Goal: Information Seeking & Learning: Understand process/instructions

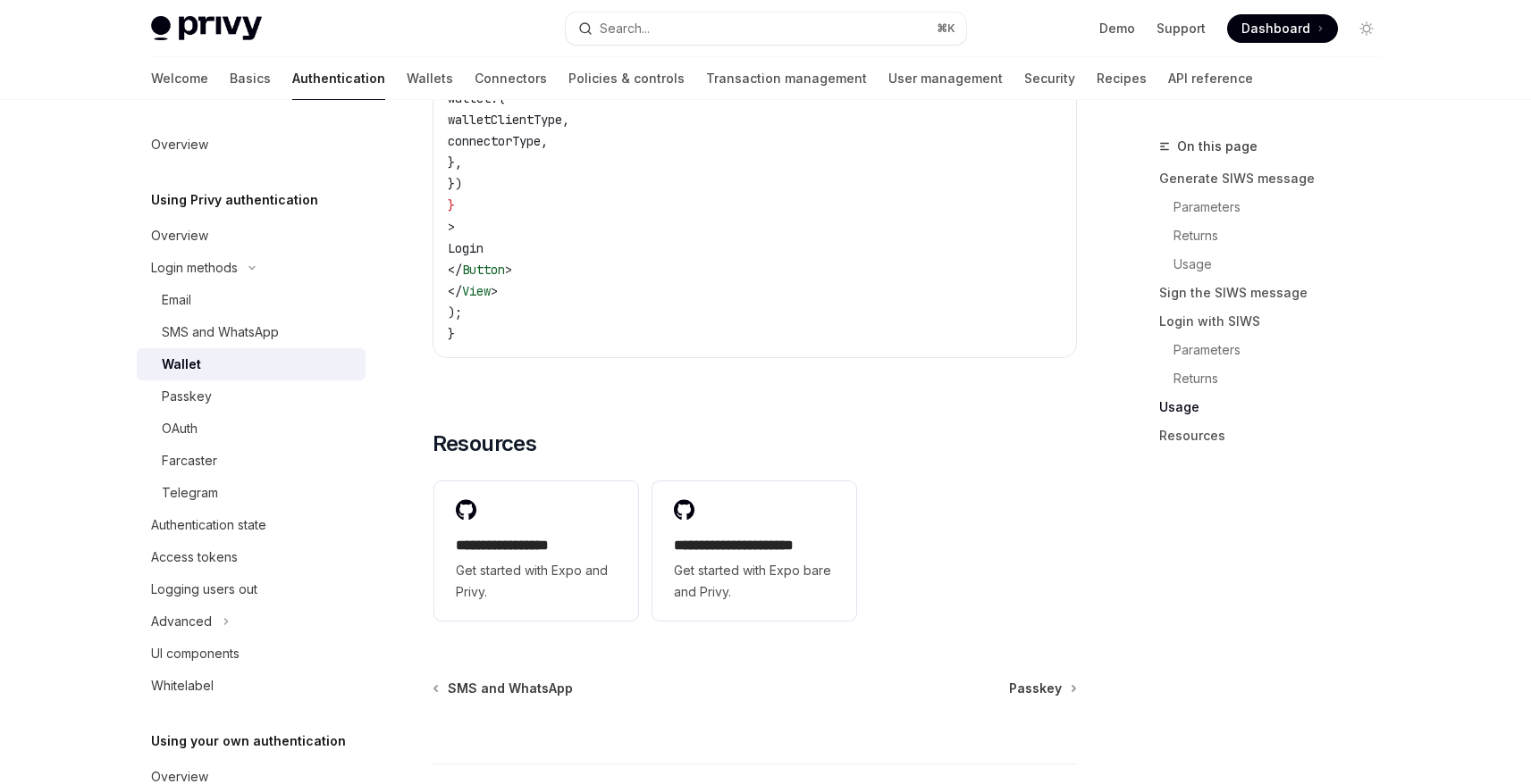
scroll to position [4265, 0]
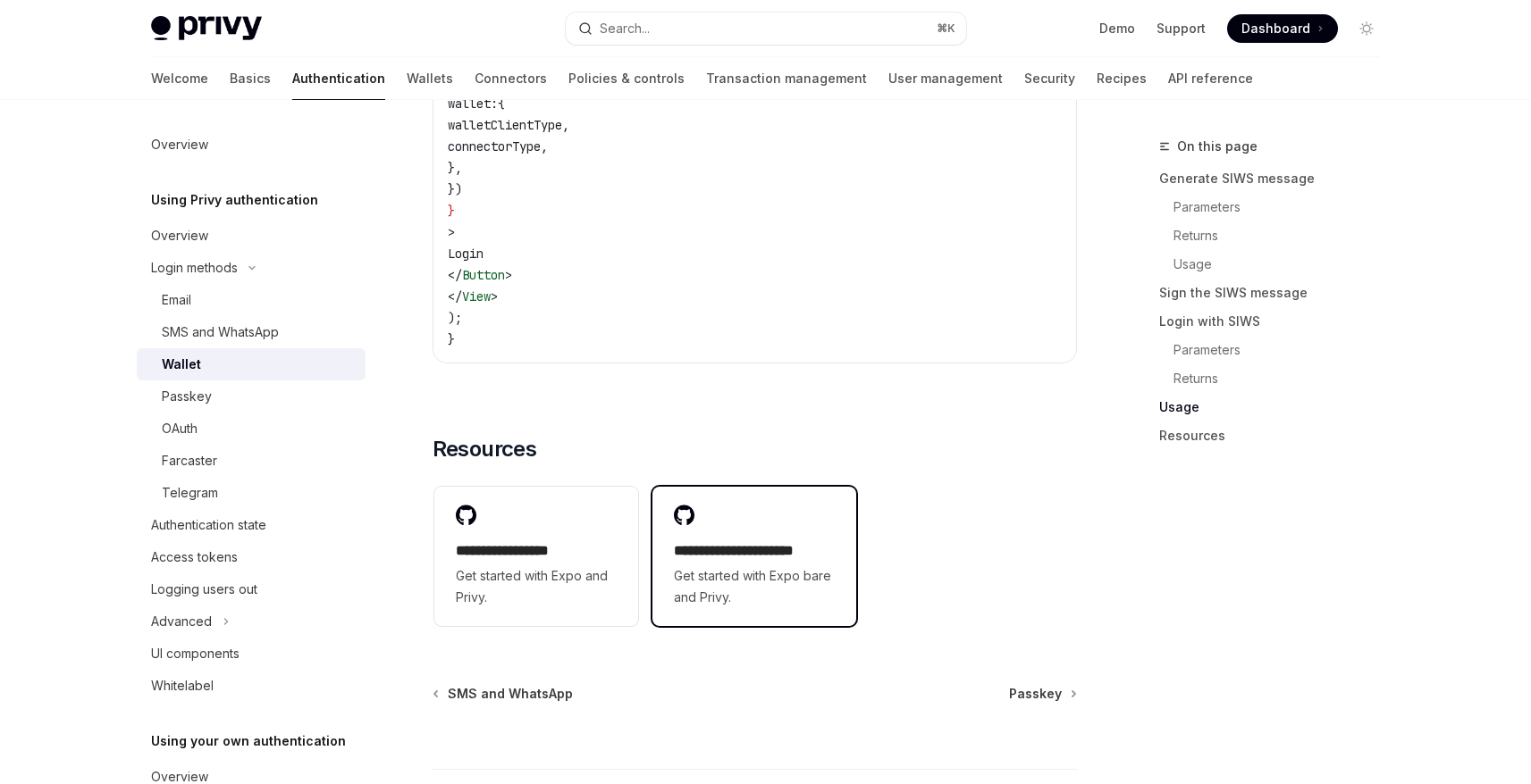
click at [762, 600] on span "Get started with Expo bare and Privy." at bounding box center [754, 587] width 161 height 43
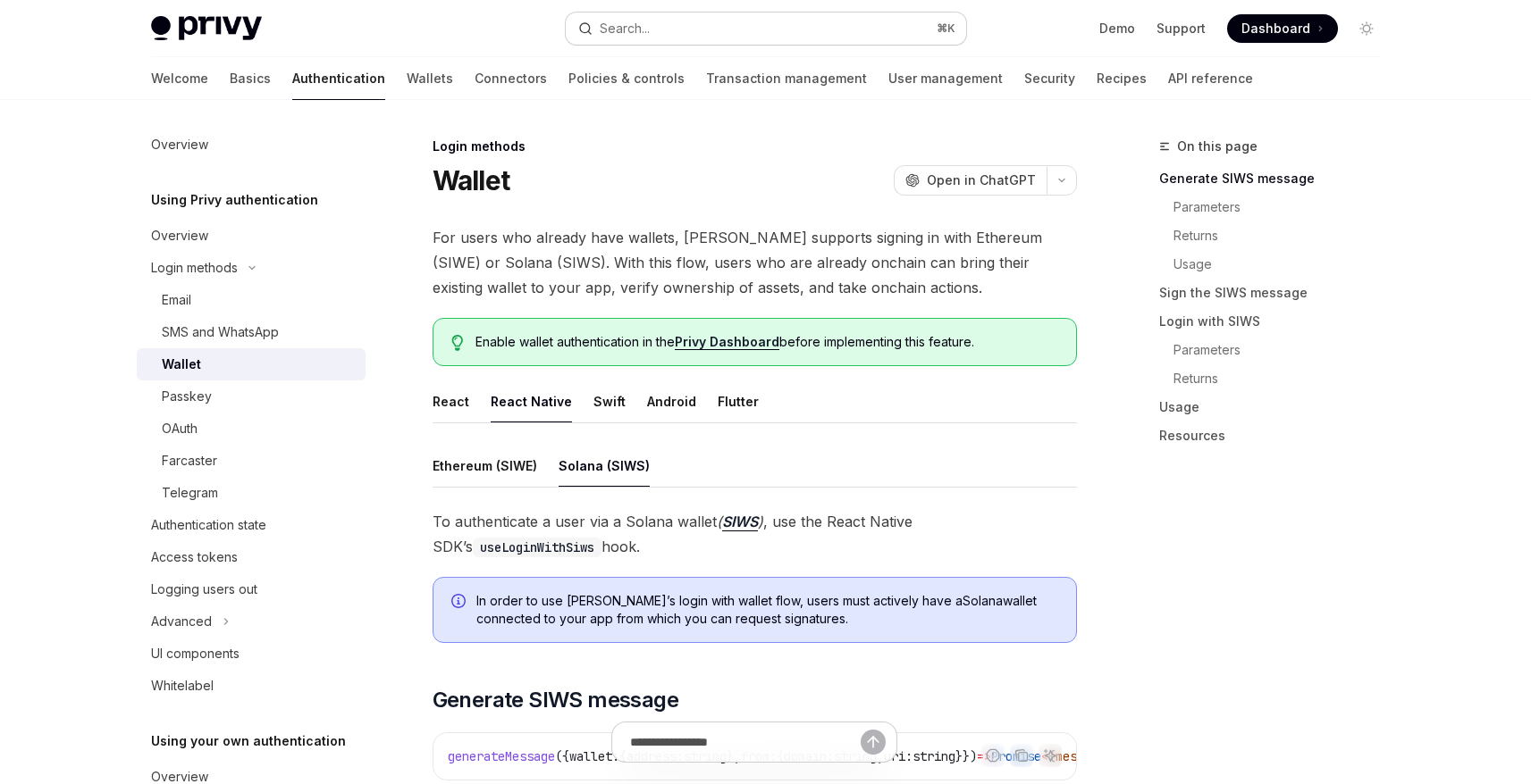
scroll to position [3, 0]
click at [675, 36] on button "Search... ⌘ K" at bounding box center [766, 28] width 401 height 32
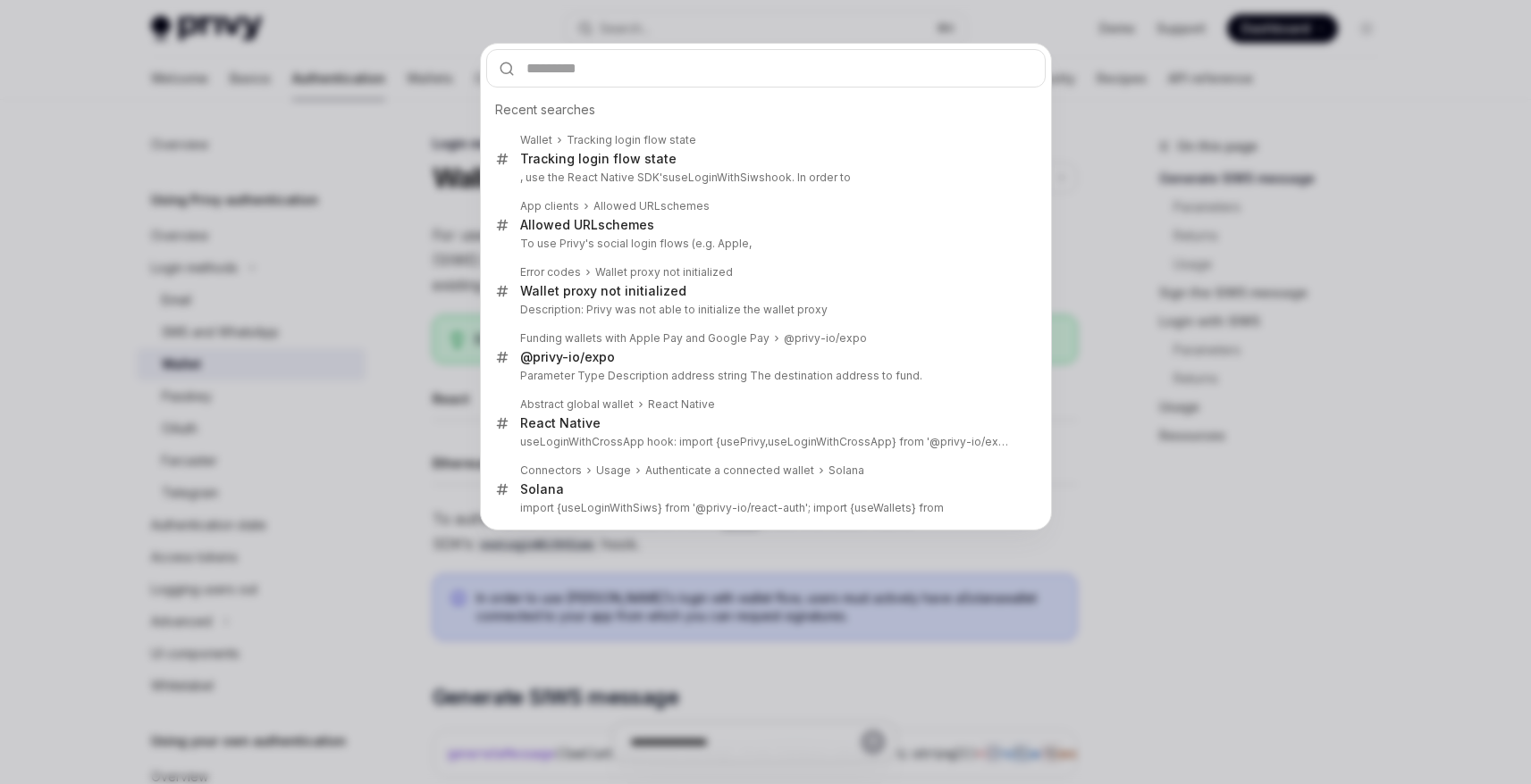
type input "**********"
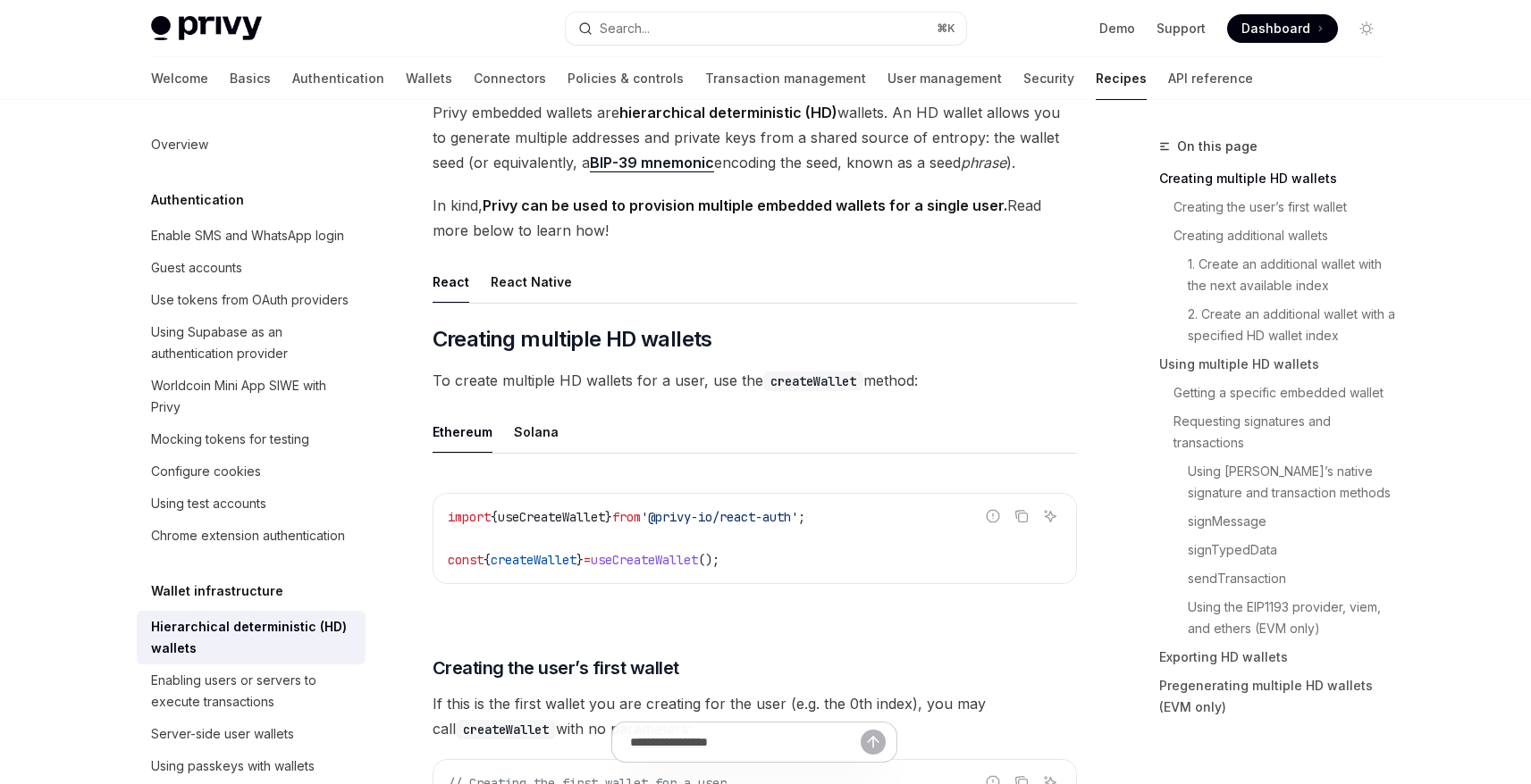
scroll to position [169, 0]
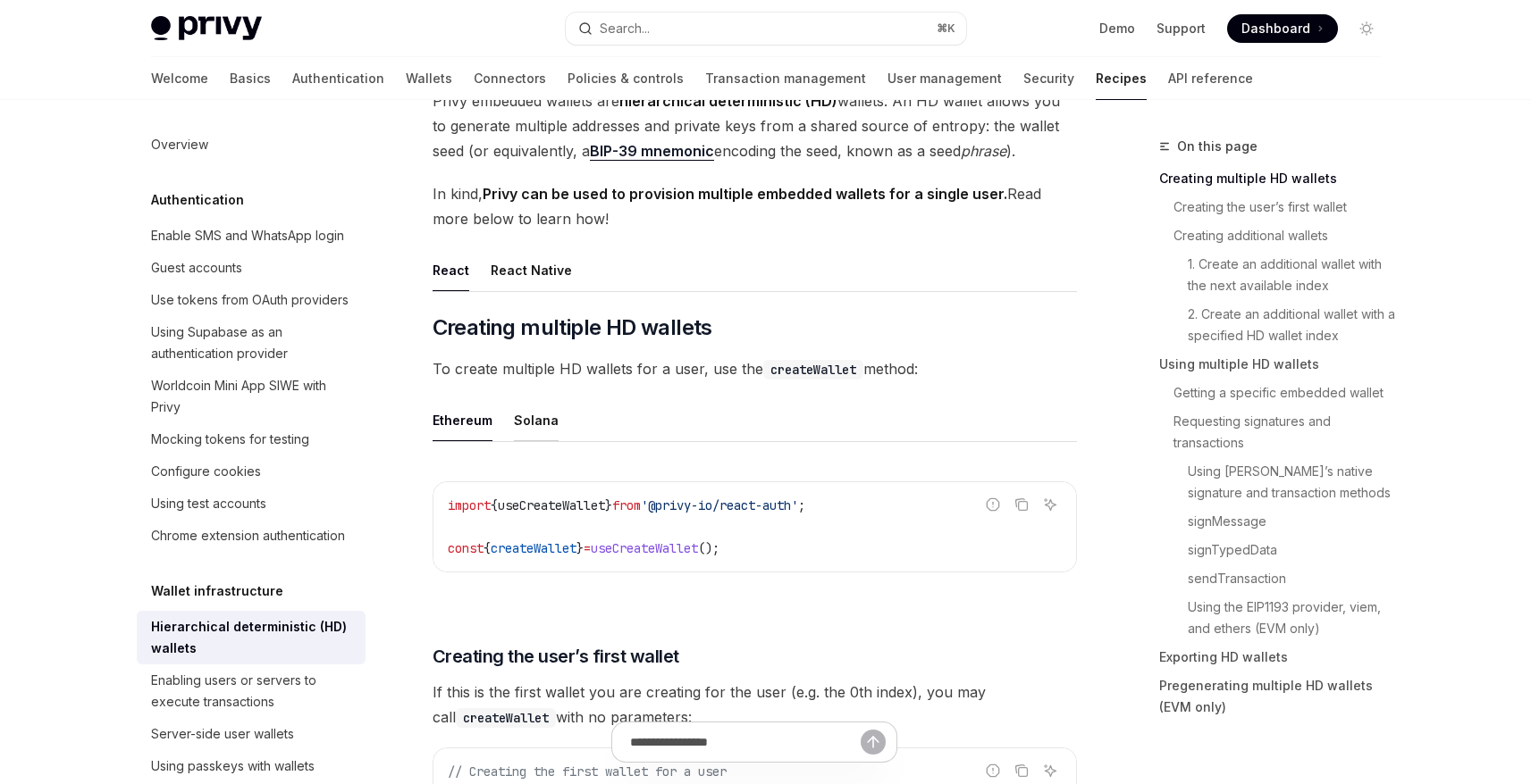
click at [550, 424] on div "Solana" at bounding box center [535, 421] width 45 height 42
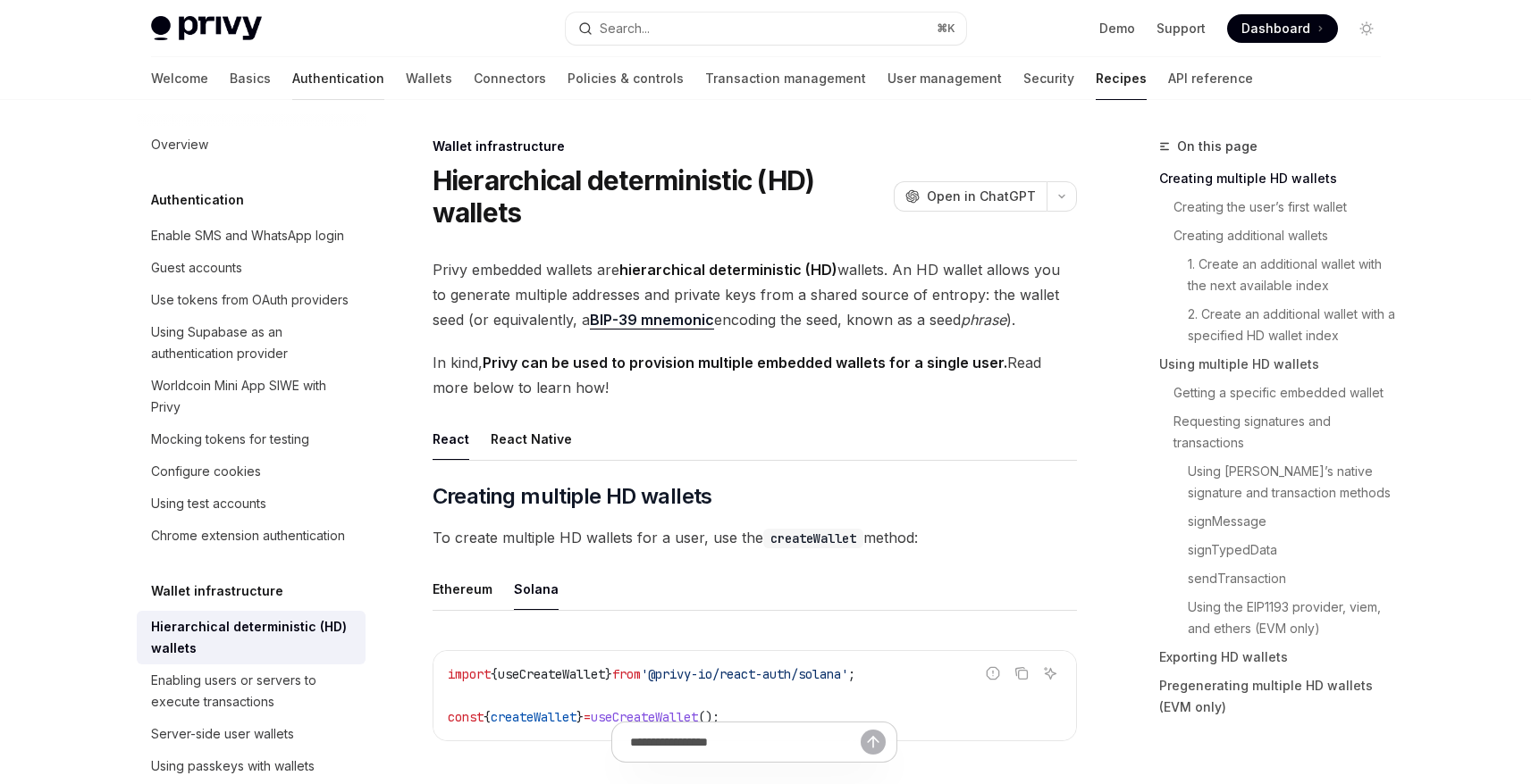
click at [293, 77] on link "Authentication" at bounding box center [338, 78] width 92 height 43
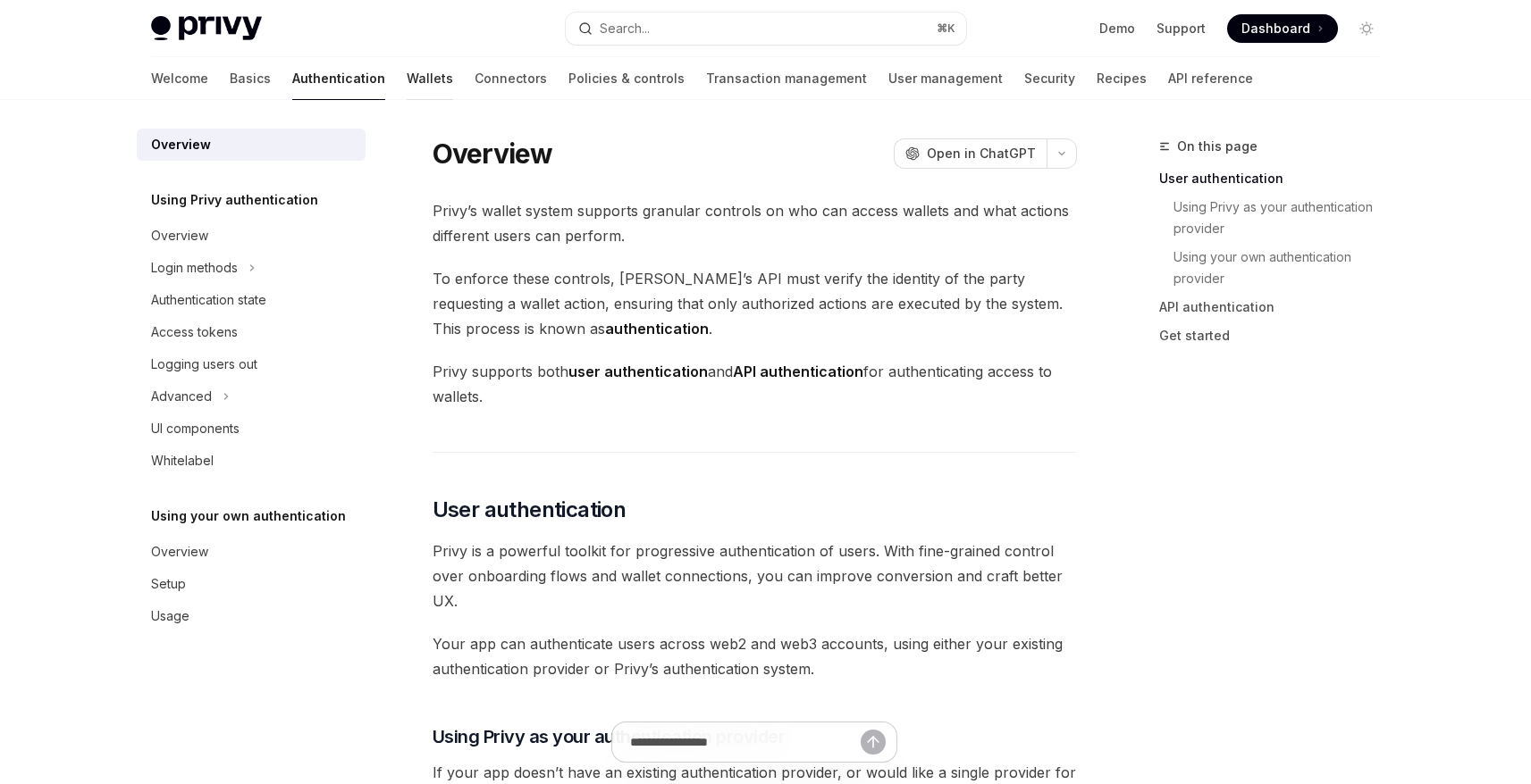
click at [406, 74] on link "Wallets" at bounding box center [429, 78] width 46 height 43
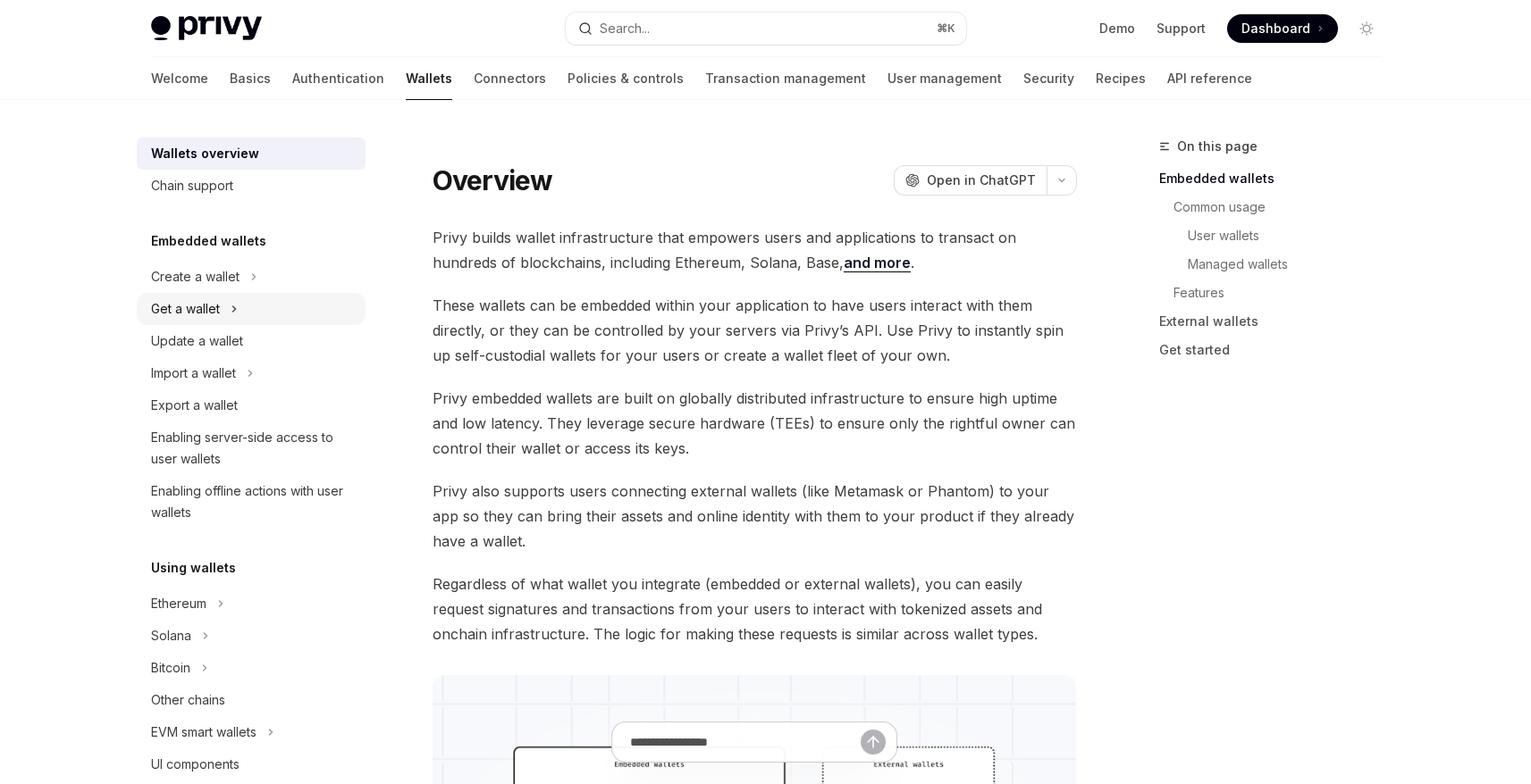
click at [262, 316] on button "Get a wallet" at bounding box center [251, 309] width 229 height 32
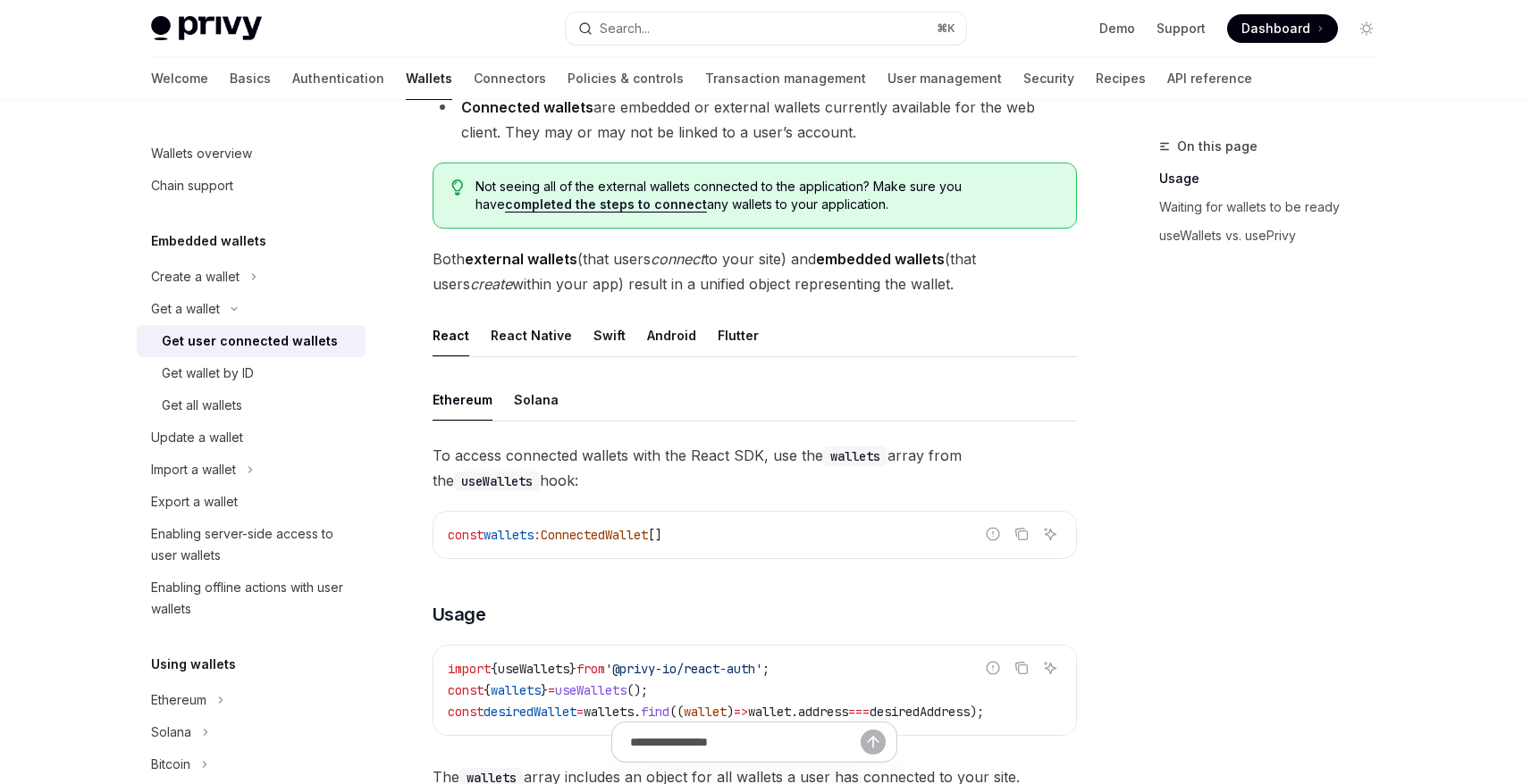
scroll to position [352, 0]
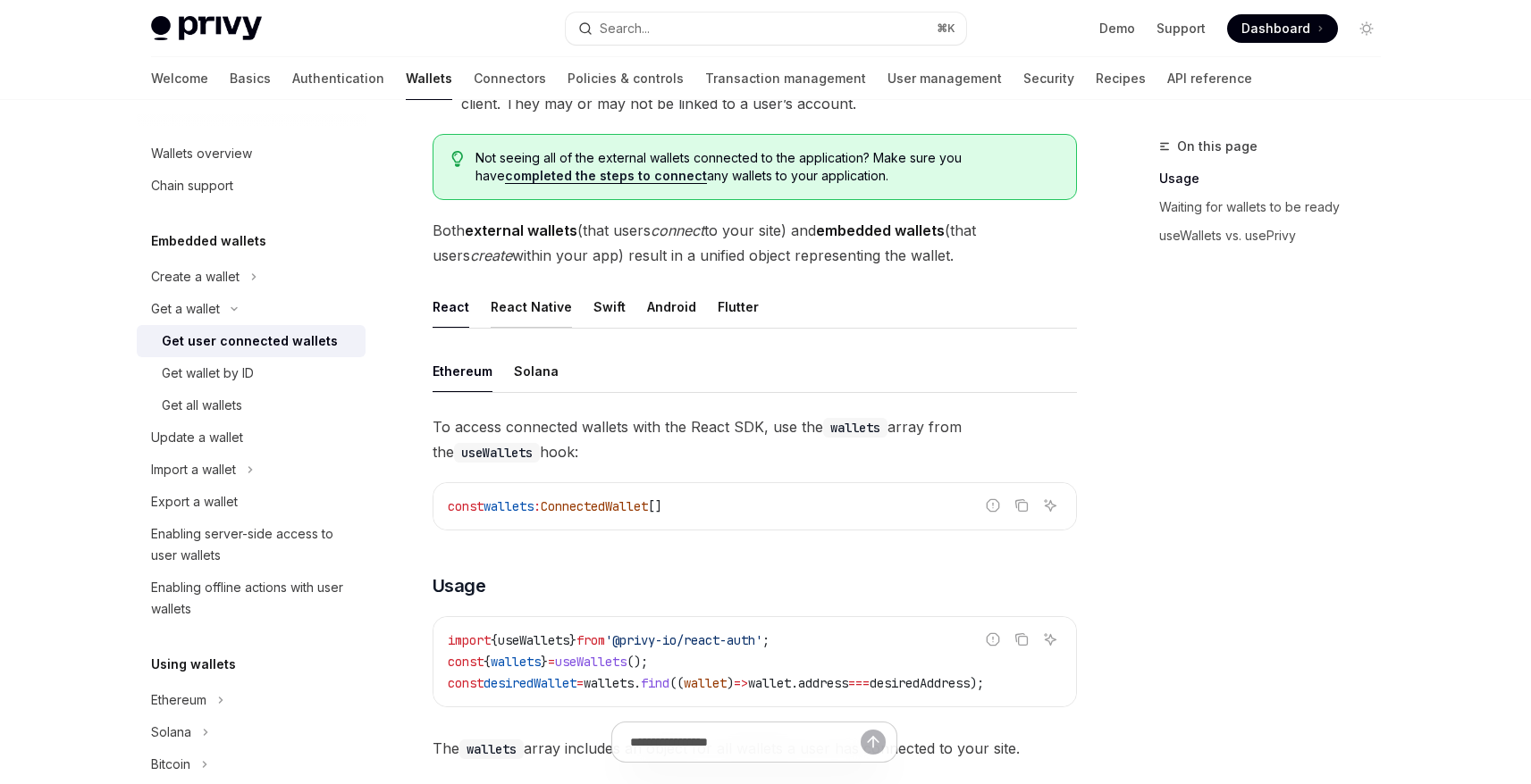
click at [538, 305] on div "React Native" at bounding box center [531, 307] width 81 height 42
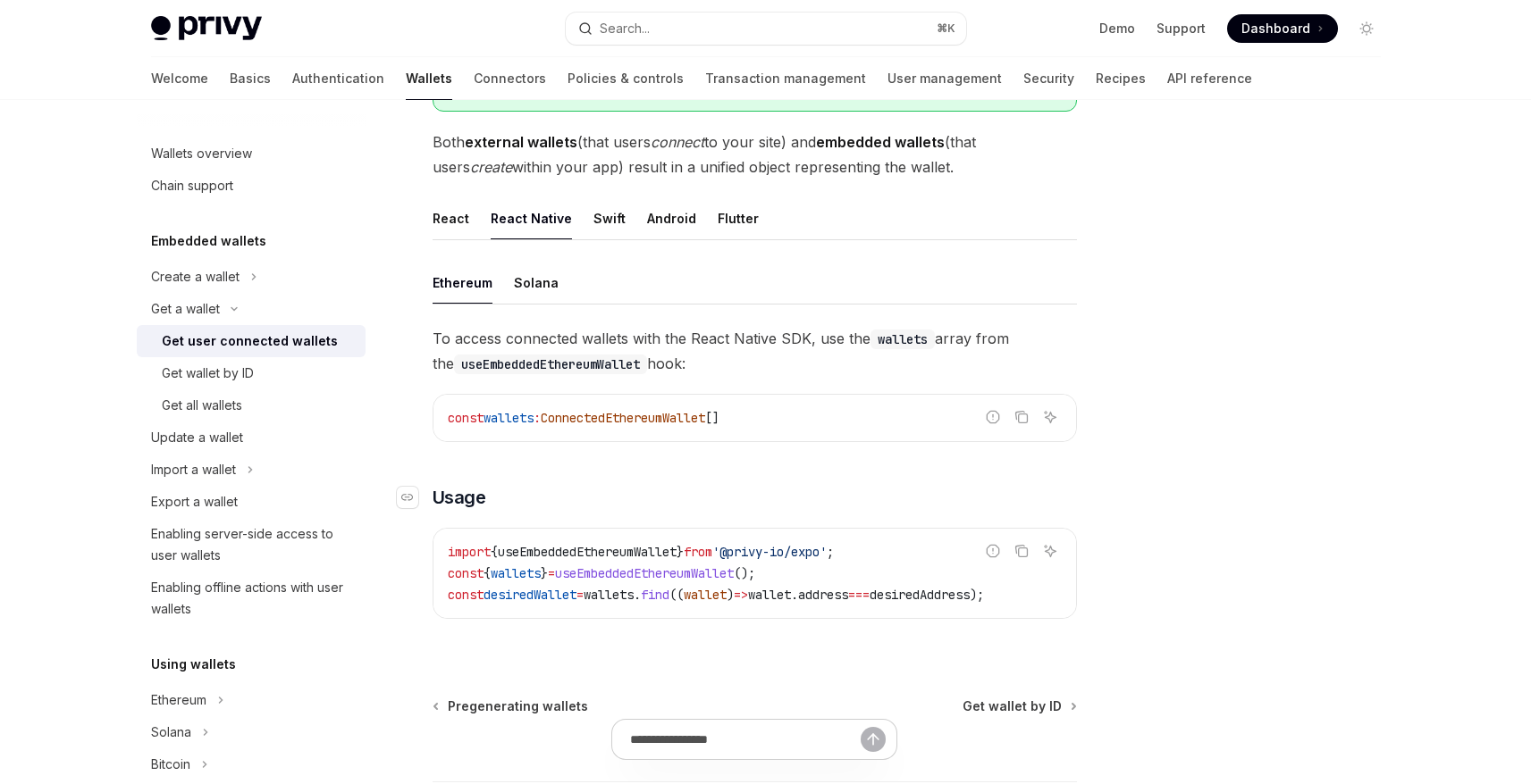
scroll to position [436, 0]
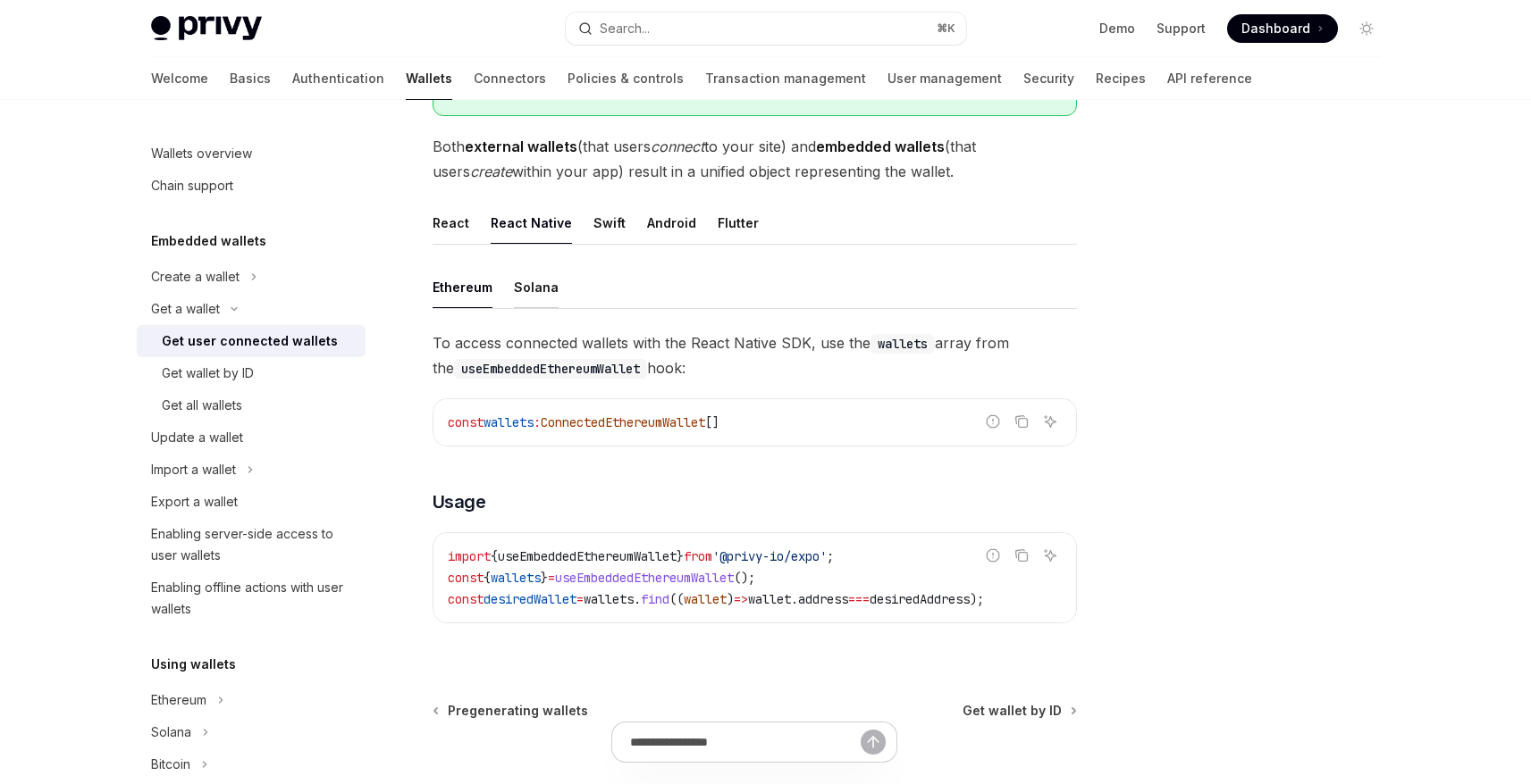
click at [522, 284] on div "Solana" at bounding box center [535, 287] width 45 height 42
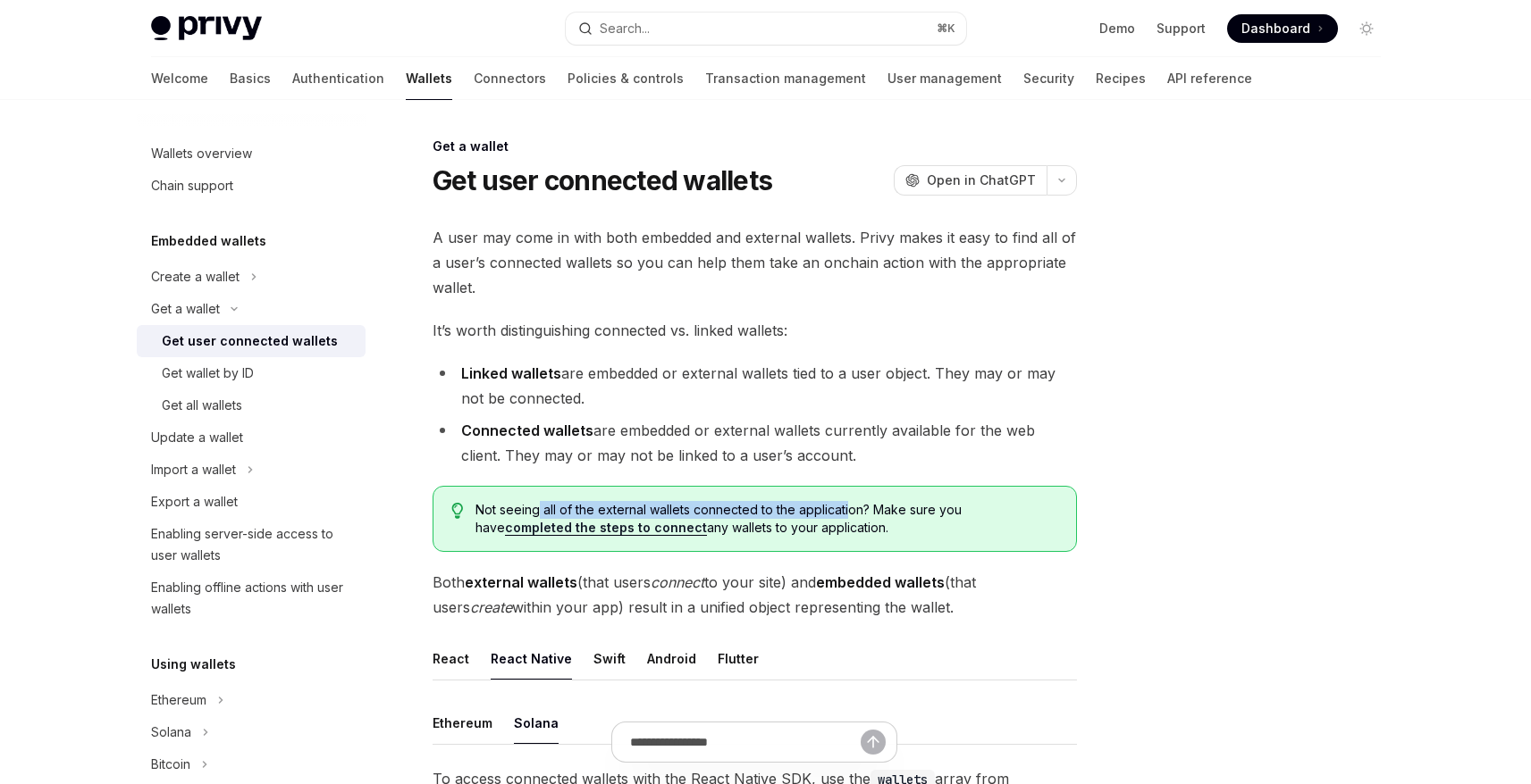
drag, startPoint x: 536, startPoint y: 511, endPoint x: 850, endPoint y: 516, distance: 314.0
click at [850, 516] on span "Not seeing all of the external wallets connected to the application? Make sure …" at bounding box center [766, 519] width 582 height 35
click at [620, 531] on link "completed the steps to connect" at bounding box center [606, 528] width 202 height 16
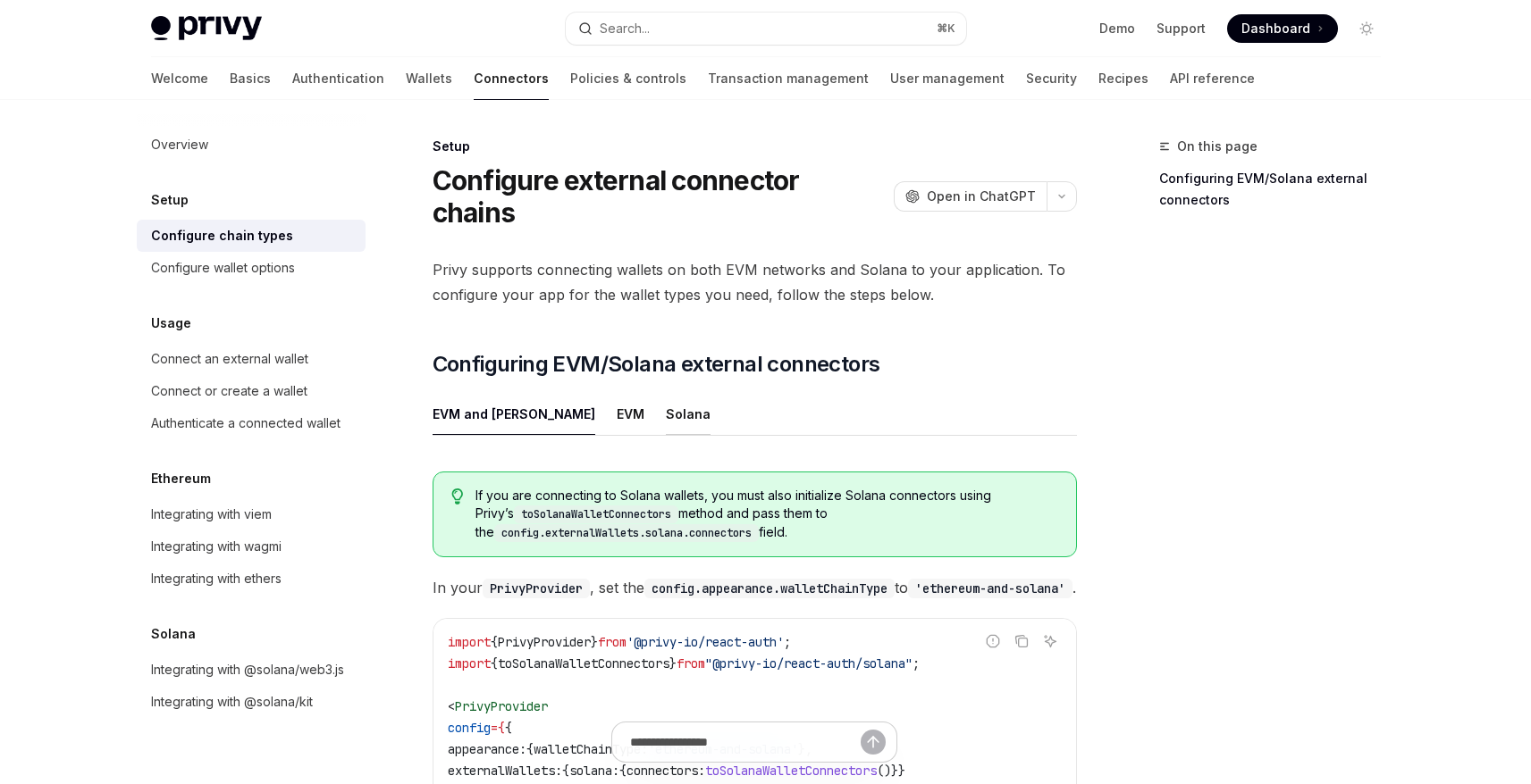
click at [666, 393] on div "Solana" at bounding box center [688, 414] width 45 height 42
click at [498, 393] on div "EVM and [PERSON_NAME]" at bounding box center [513, 414] width 163 height 42
click at [666, 393] on div "Solana" at bounding box center [688, 414] width 45 height 42
type textarea "*"
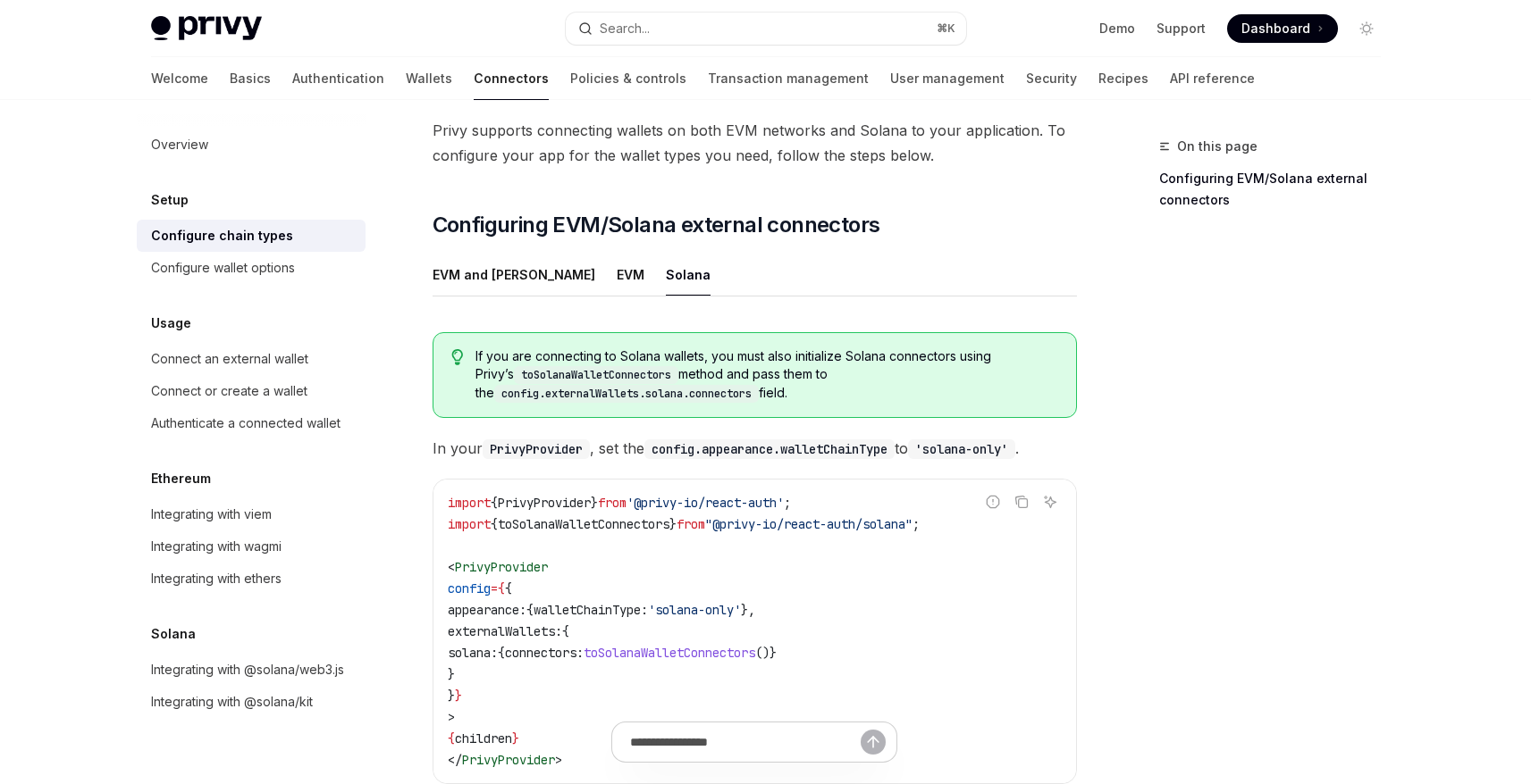
scroll to position [155, 0]
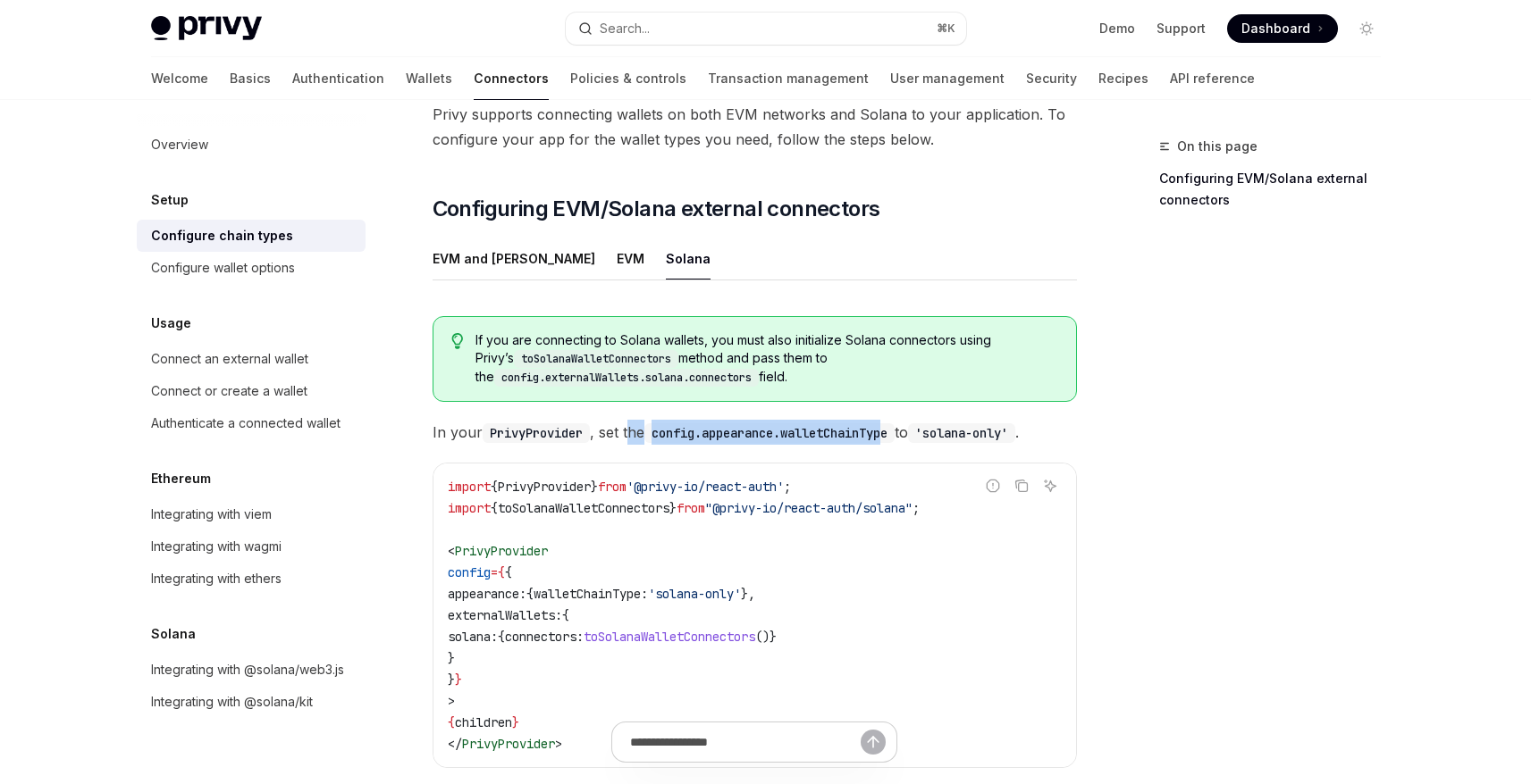
drag, startPoint x: 688, startPoint y: 401, endPoint x: 896, endPoint y: 402, distance: 208.0
click at [896, 420] on span "In your PrivyProvider , set the config.appearance.walletChainType to 'solana-on…" at bounding box center [754, 432] width 644 height 25
click at [858, 510] on code "import { PrivyProvider } from '@privy-io/react-auth' ; import { toSolanaWalletC…" at bounding box center [755, 615] width 614 height 279
